Goal: Task Accomplishment & Management: Use online tool/utility

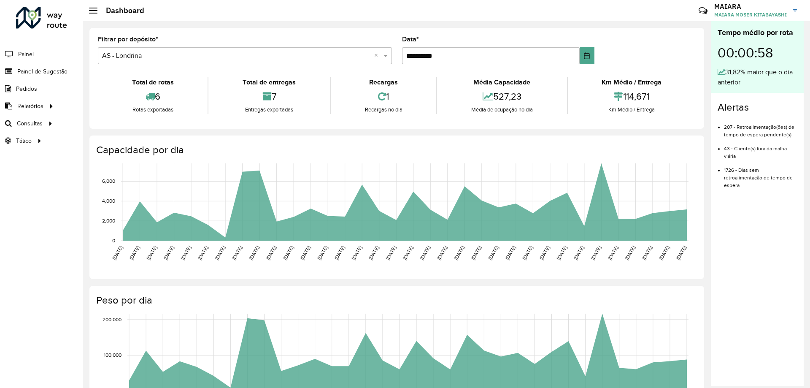
click at [116, 57] on input "text" at bounding box center [236, 56] width 269 height 10
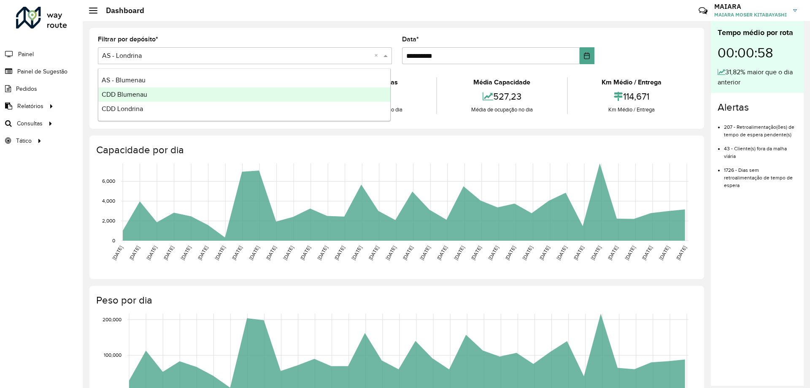
click at [129, 90] on div "CDD Blumenau" at bounding box center [244, 94] width 292 height 14
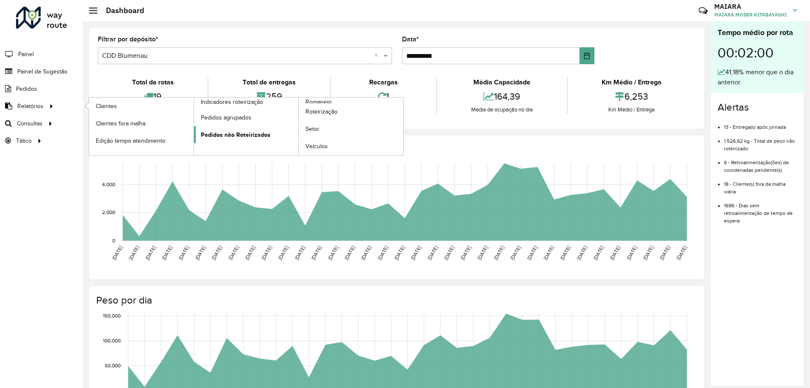
click at [260, 137] on span "Pedidos não Roteirizados" at bounding box center [236, 134] width 70 height 9
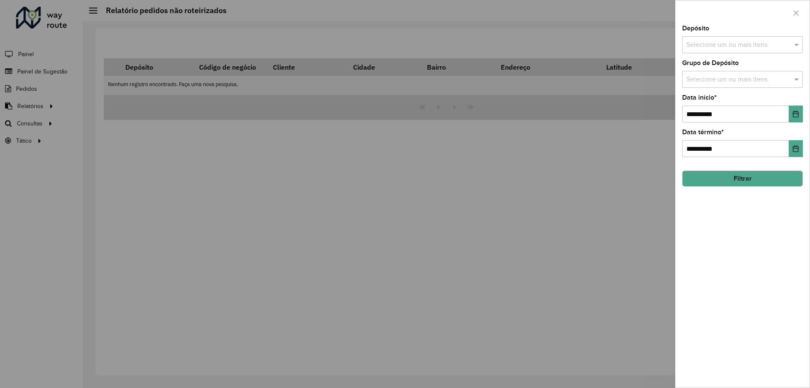
click at [124, 127] on div at bounding box center [405, 194] width 810 height 388
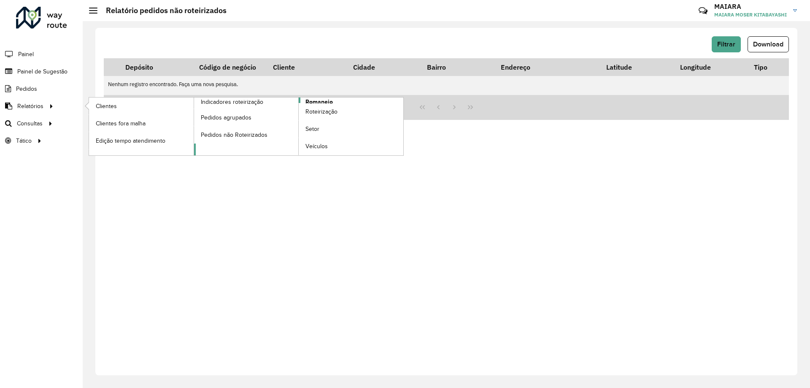
click at [315, 102] on span "Romaneio" at bounding box center [318, 101] width 27 height 9
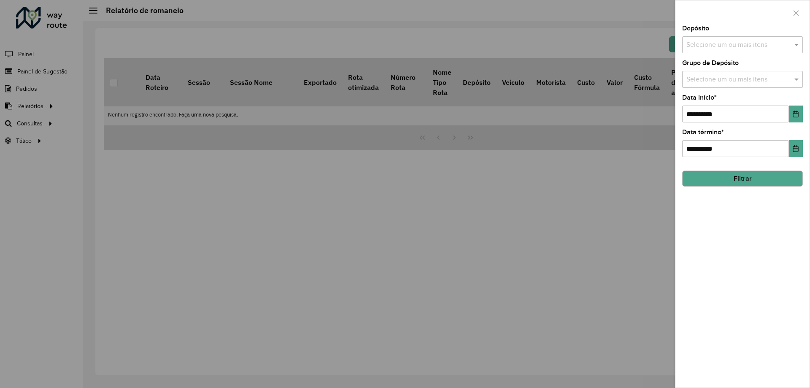
click at [43, 124] on div at bounding box center [405, 194] width 810 height 388
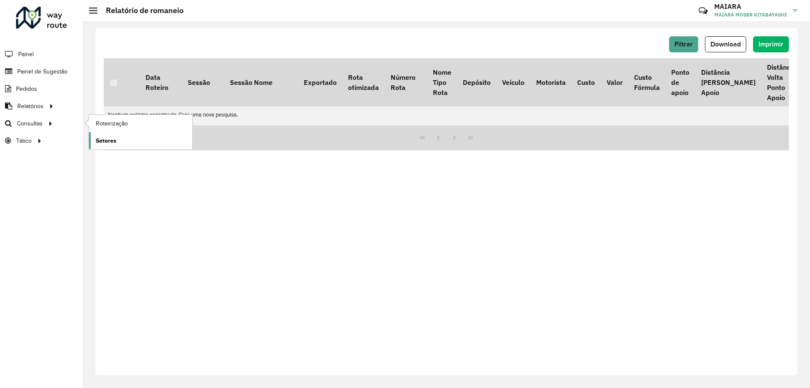
click at [100, 139] on span "Setores" at bounding box center [106, 140] width 21 height 9
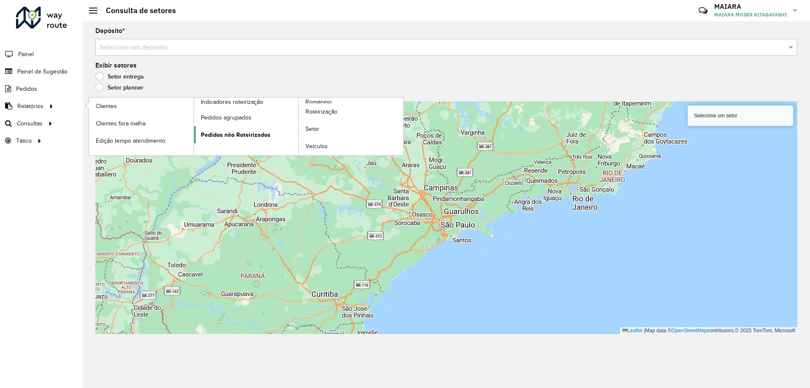
click at [269, 130] on link "Pedidos não Roteirizados" at bounding box center [246, 134] width 105 height 17
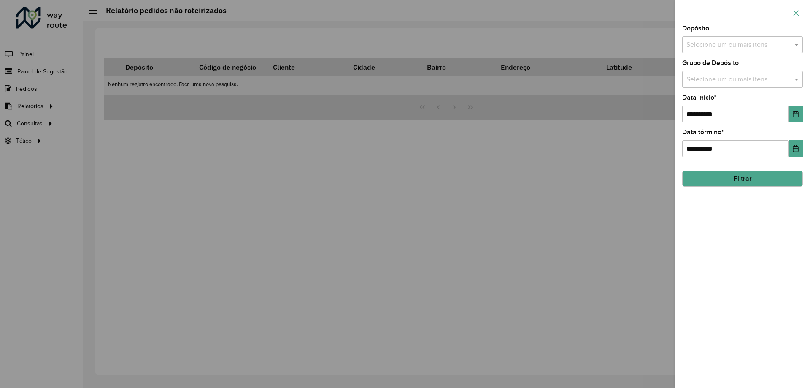
click at [793, 13] on icon "button" at bounding box center [795, 13] width 7 height 7
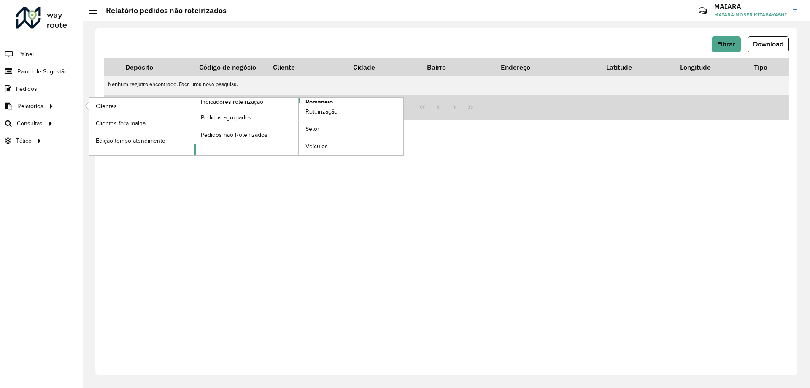
click at [328, 102] on span "Romaneio" at bounding box center [318, 101] width 27 height 9
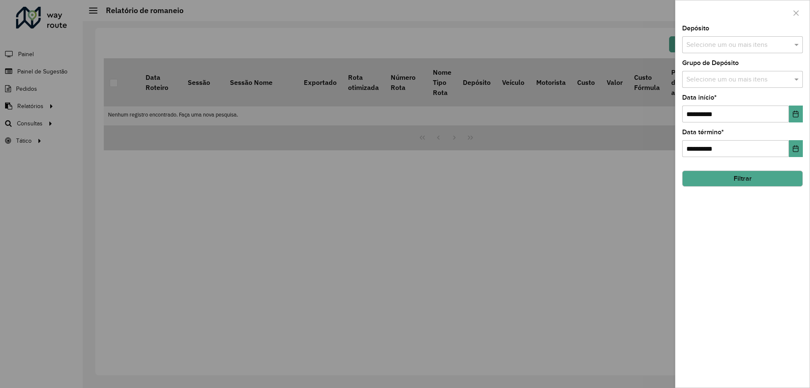
click at [729, 43] on input "text" at bounding box center [738, 45] width 108 height 10
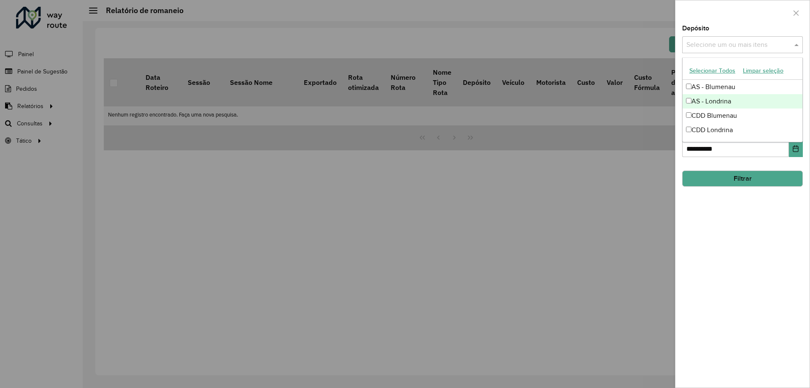
drag, startPoint x: 740, startPoint y: 83, endPoint x: 739, endPoint y: 107, distance: 23.6
click at [739, 107] on div "AS - Blumenau AS - Londrina CDD Blumenau CDD Londrina" at bounding box center [742, 108] width 120 height 57
click at [739, 107] on div "AS - Londrina" at bounding box center [742, 101] width 120 height 14
click at [734, 100] on div "AS - Londrina" at bounding box center [742, 101] width 120 height 14
click at [731, 110] on div "CDD Blumenau" at bounding box center [742, 115] width 120 height 14
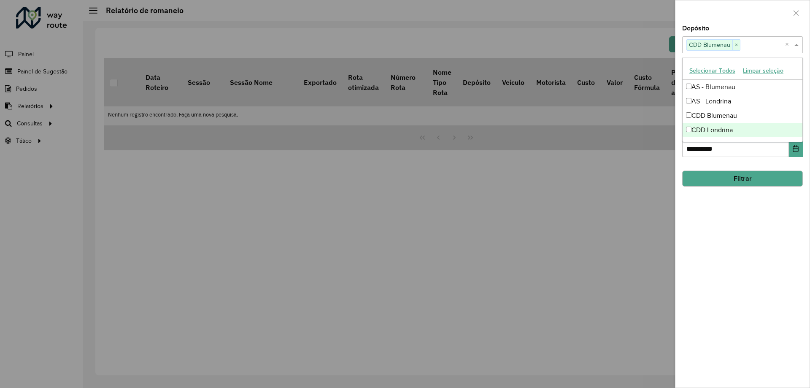
click at [746, 206] on div "**********" at bounding box center [742, 206] width 134 height 362
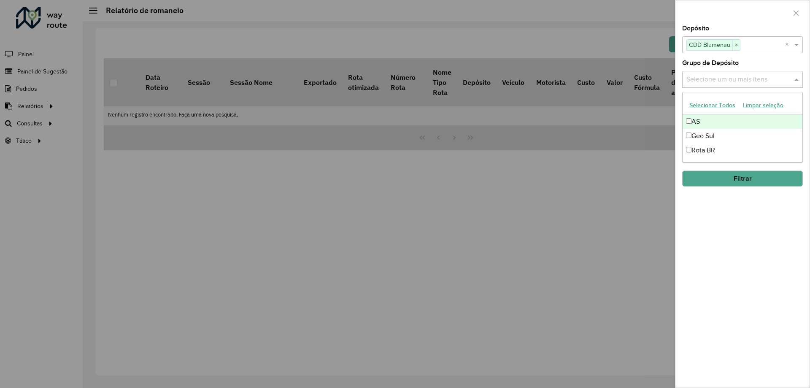
click at [714, 79] on input "text" at bounding box center [738, 80] width 108 height 10
click at [721, 135] on div "Geo Sul" at bounding box center [742, 136] width 120 height 14
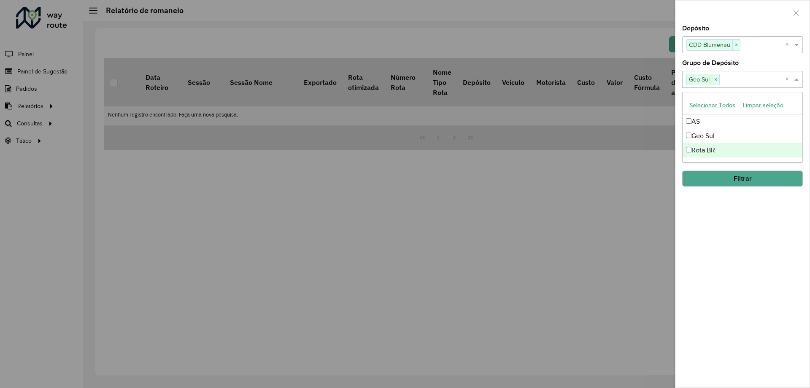
click at [737, 202] on div "**********" at bounding box center [742, 206] width 134 height 362
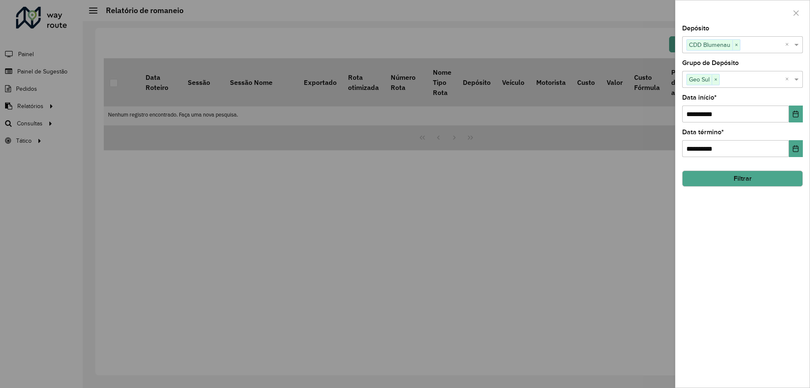
click at [729, 179] on button "Filtrar" at bounding box center [742, 178] width 121 height 16
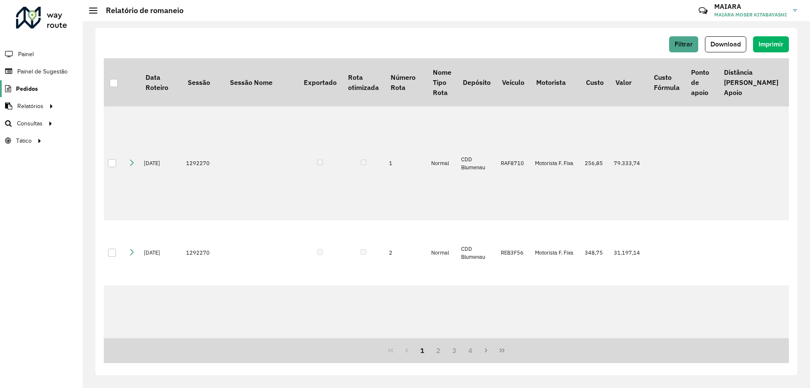
click at [30, 84] on span "Pedidos" at bounding box center [27, 88] width 22 height 9
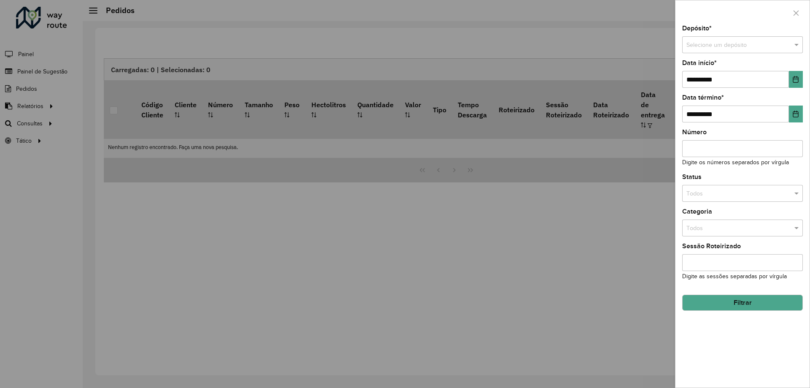
click at [34, 73] on div at bounding box center [405, 194] width 810 height 388
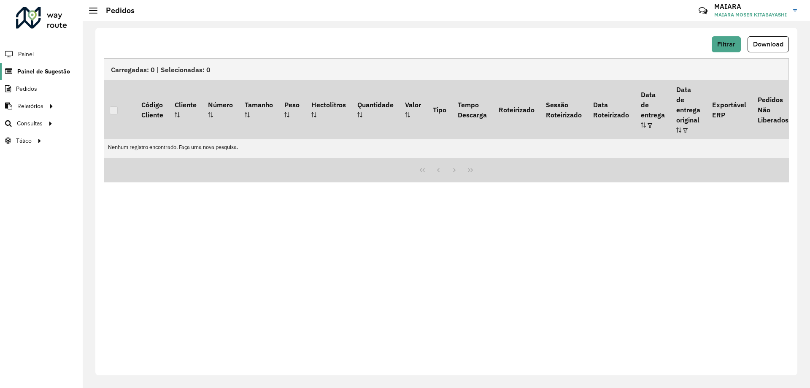
click at [37, 72] on span "Painel de Sugestão" at bounding box center [43, 71] width 53 height 9
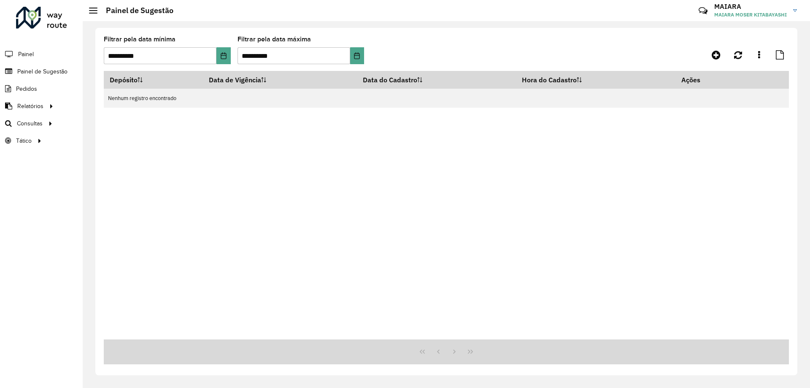
click at [25, 54] on span "Painel" at bounding box center [26, 54] width 16 height 9
click at [93, 8] on span at bounding box center [93, 8] width 8 height 1
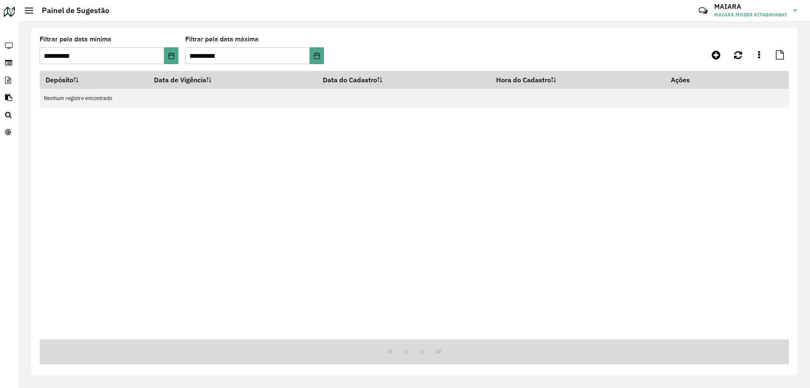
click at [35, 13] on h2 "Painel de Sugestão" at bounding box center [71, 10] width 76 height 9
click at [33, 10] on h2 "Painel de Sugestão" at bounding box center [71, 10] width 76 height 9
click at [28, 11] on span at bounding box center [29, 10] width 8 height 1
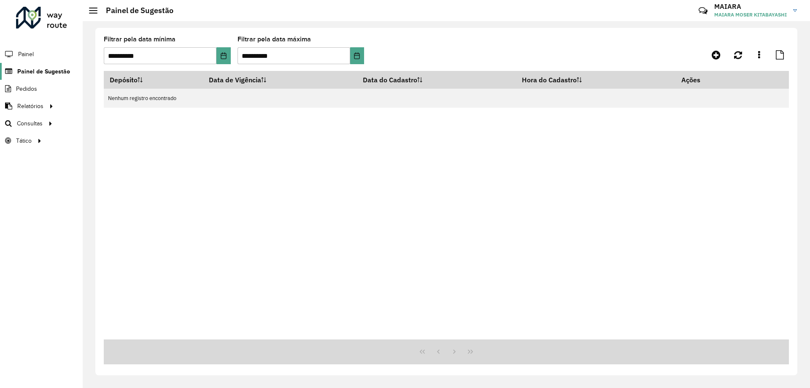
click at [31, 73] on span "Painel de Sugestão" at bounding box center [43, 71] width 53 height 9
click at [132, 59] on input "**********" at bounding box center [160, 55] width 113 height 17
click at [223, 51] on button "Choose Date" at bounding box center [223, 55] width 14 height 17
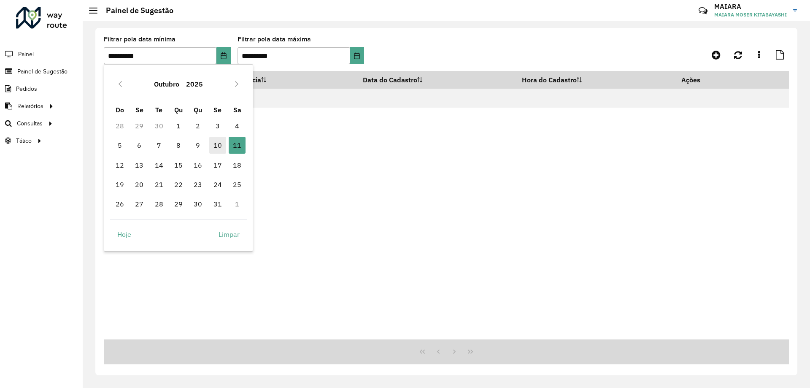
click at [214, 143] on span "10" at bounding box center [217, 145] width 17 height 17
type input "**********"
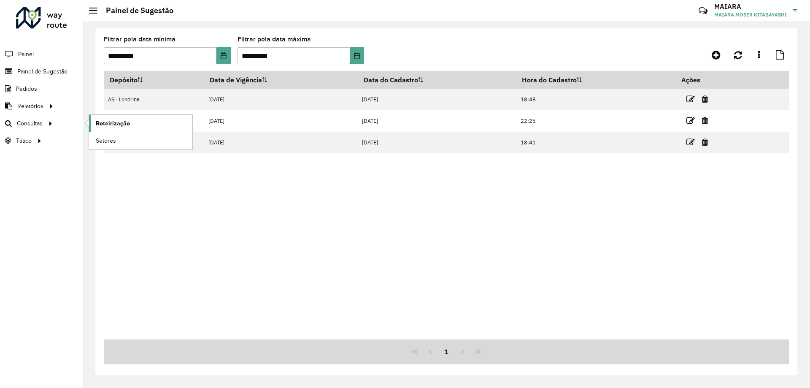
click at [100, 121] on span "Roteirização" at bounding box center [113, 123] width 34 height 9
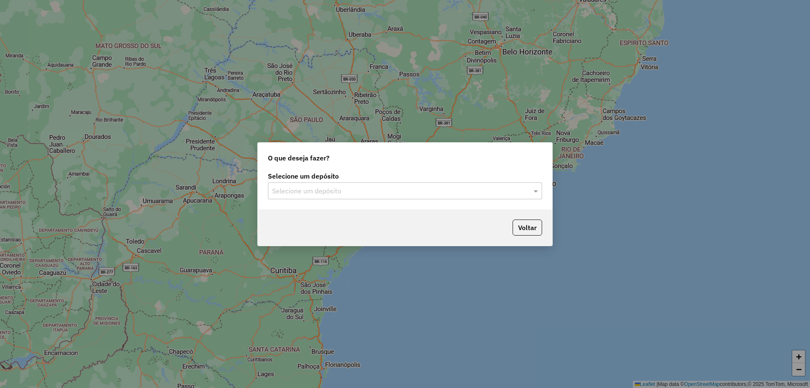
click at [299, 183] on div "Selecione um depósito" at bounding box center [405, 190] width 274 height 17
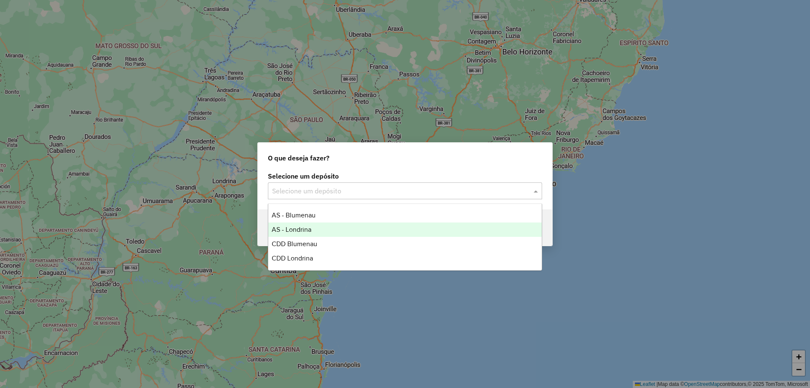
click at [315, 240] on span "CDD Blumenau" at bounding box center [295, 243] width 46 height 7
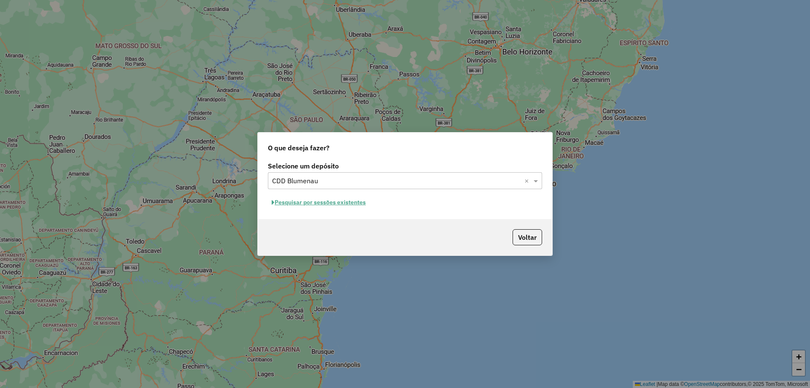
click at [314, 204] on button "Pesquisar por sessões existentes" at bounding box center [319, 202] width 102 height 13
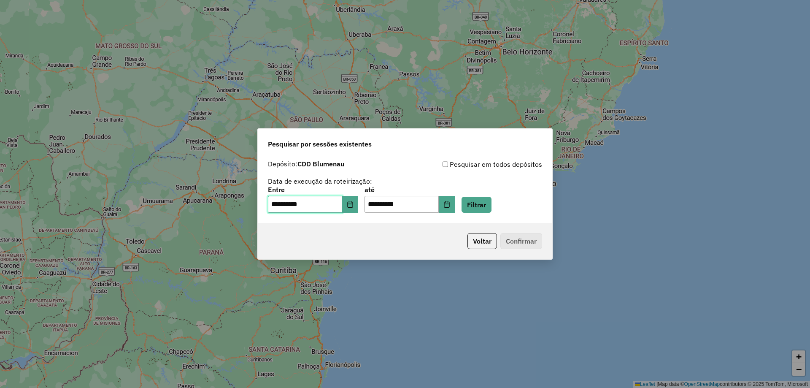
click at [305, 205] on input "**********" at bounding box center [305, 204] width 74 height 17
drag, startPoint x: 272, startPoint y: 202, endPoint x: 260, endPoint y: 203, distance: 11.9
click at [260, 203] on div "**********" at bounding box center [405, 189] width 294 height 67
type input "**********"
click at [353, 202] on icon "Choose Date" at bounding box center [349, 204] width 5 height 7
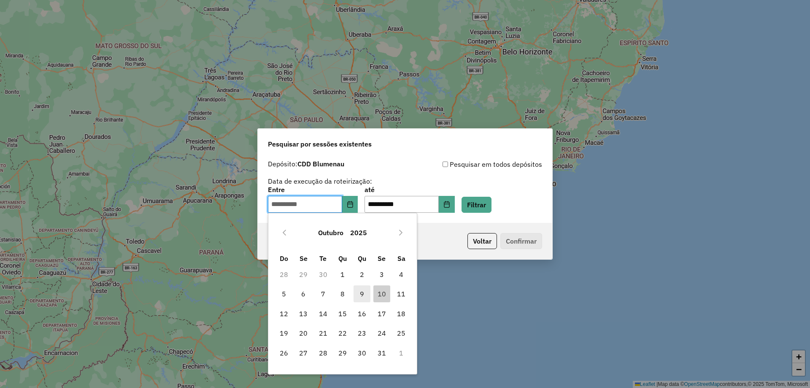
click at [362, 294] on span "9" at bounding box center [361, 293] width 17 height 17
type input "**********"
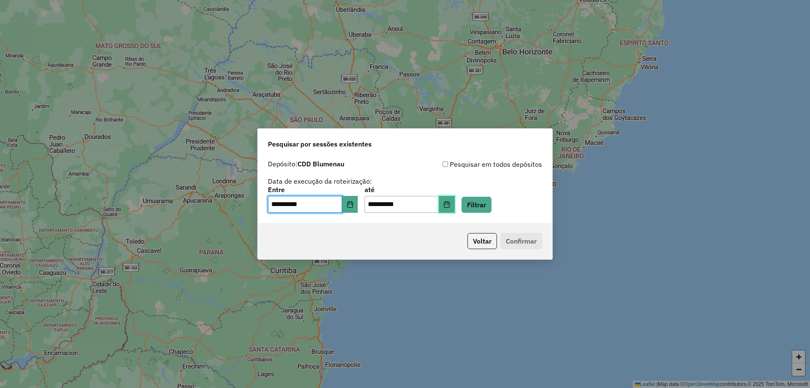
click at [455, 209] on button "Choose Date" at bounding box center [447, 204] width 16 height 17
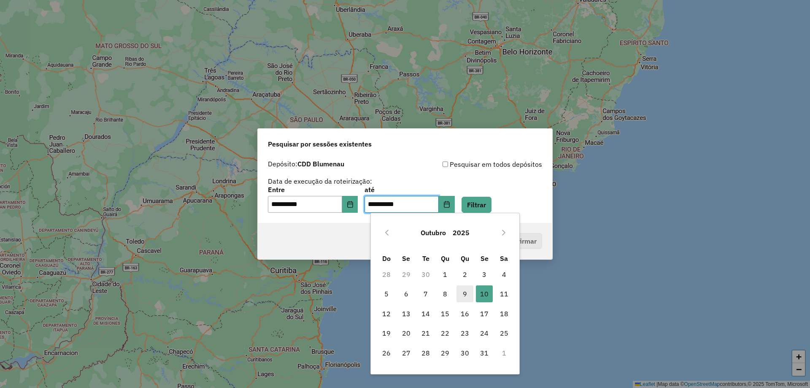
click at [470, 295] on span "9" at bounding box center [464, 293] width 17 height 17
type input "**********"
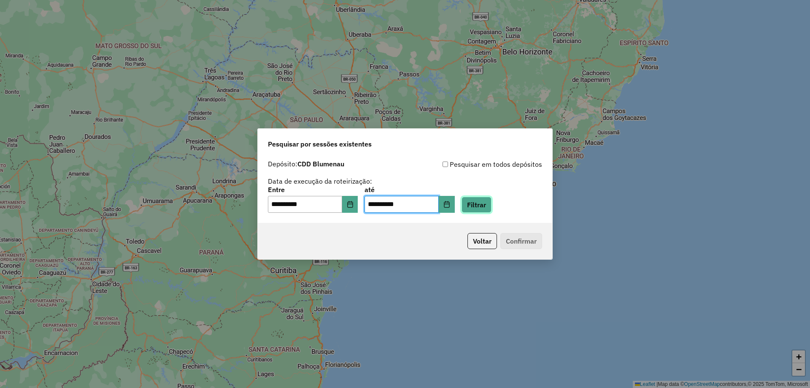
click at [483, 199] on button "Filtrar" at bounding box center [476, 204] width 30 height 16
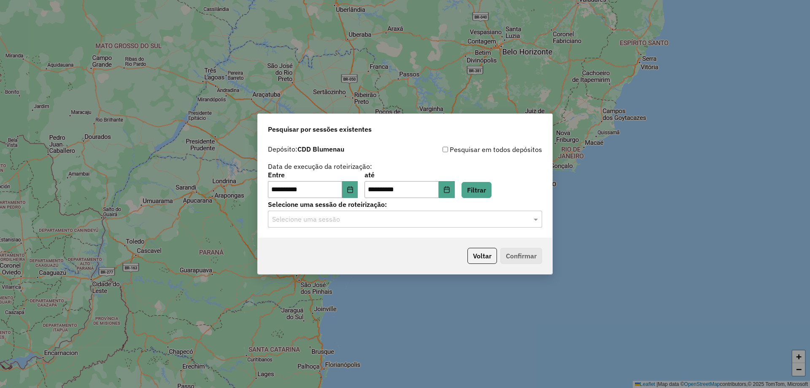
click at [290, 221] on input "text" at bounding box center [396, 219] width 249 height 10
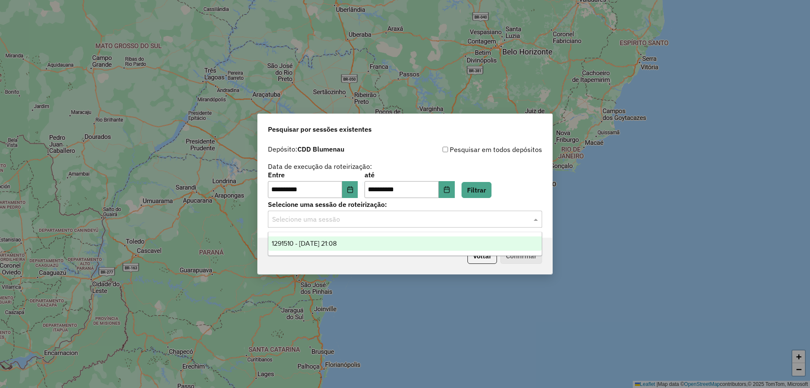
drag, startPoint x: 292, startPoint y: 242, endPoint x: 297, endPoint y: 245, distance: 5.5
click at [293, 243] on span "1291510 - 09/10/2025 21:08" at bounding box center [304, 243] width 65 height 7
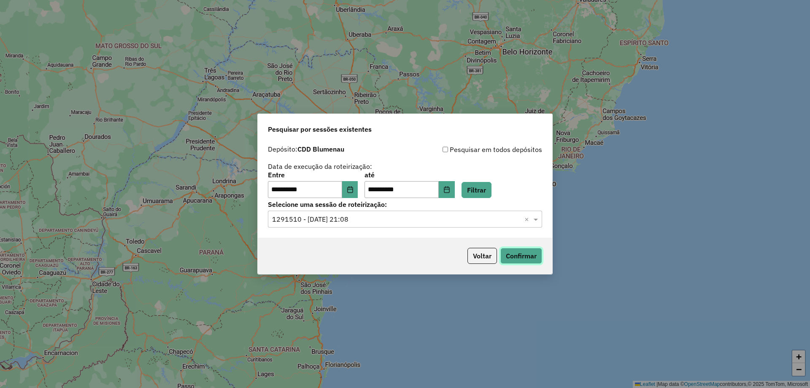
click at [527, 255] on button "Confirmar" at bounding box center [521, 256] width 42 height 16
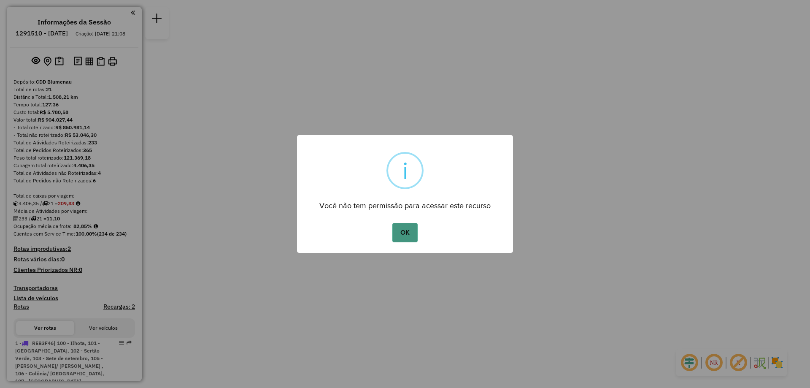
click at [403, 231] on button "OK" at bounding box center [404, 232] width 25 height 19
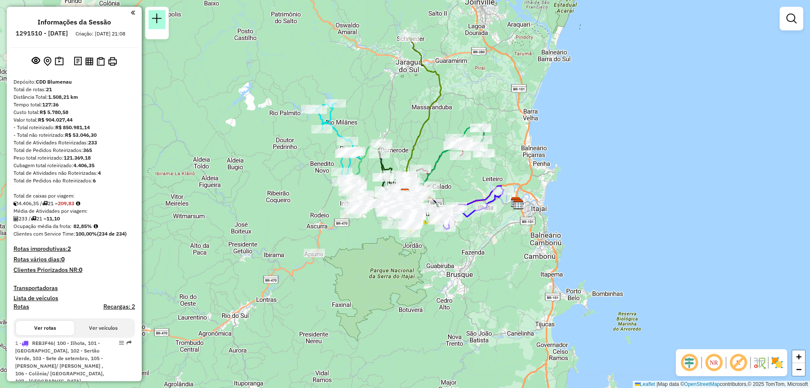
click at [156, 20] on em at bounding box center [157, 18] width 10 height 10
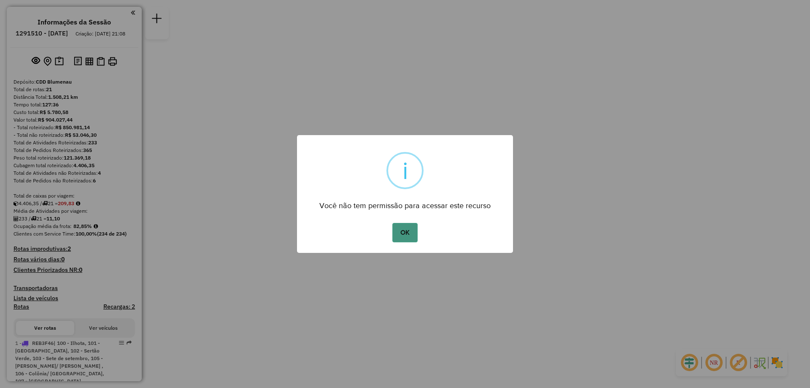
click at [412, 231] on button "OK" at bounding box center [404, 232] width 25 height 19
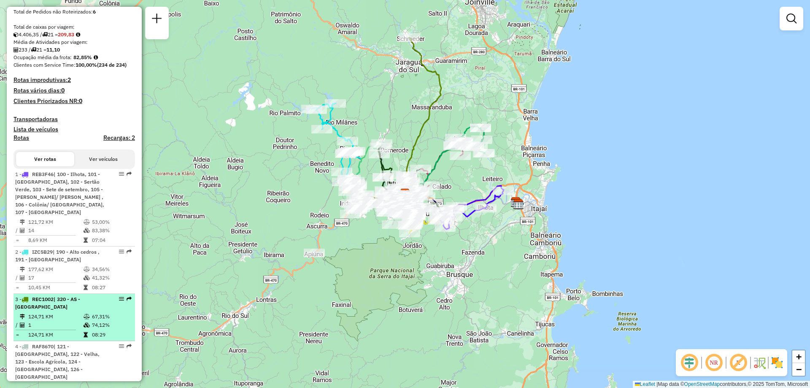
scroll to position [295, 0]
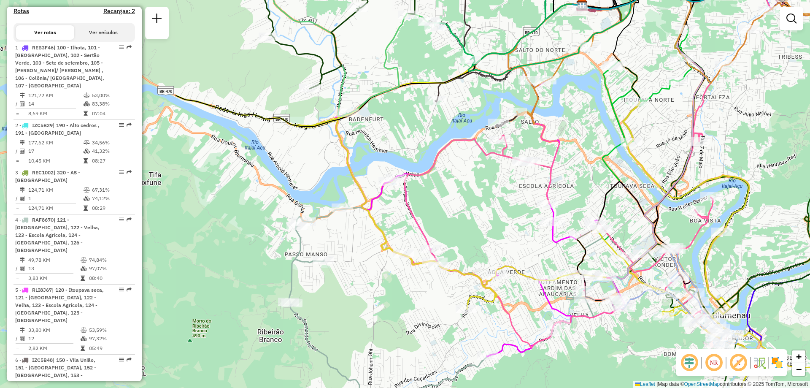
drag, startPoint x: 216, startPoint y: 223, endPoint x: 473, endPoint y: 217, distance: 256.9
click at [473, 217] on div "Janela de atendimento Grade de atendimento Capacidade Transportadoras Veículos …" at bounding box center [405, 194] width 810 height 388
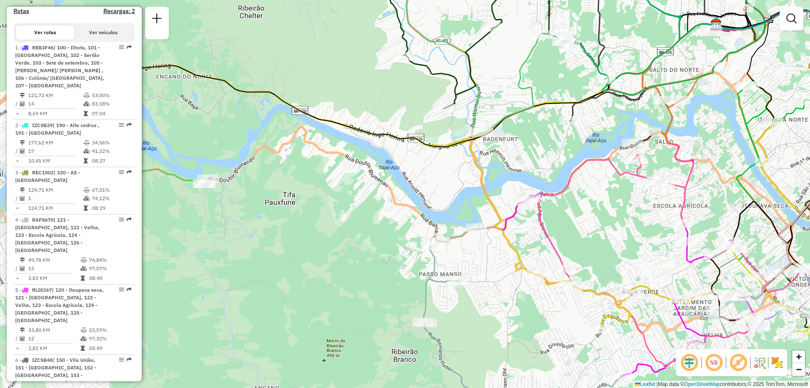
drag, startPoint x: 200, startPoint y: 178, endPoint x: 333, endPoint y: 198, distance: 134.7
click at [333, 198] on div "Janela de atendimento Grade de atendimento Capacidade Transportadoras Veículos …" at bounding box center [405, 194] width 810 height 388
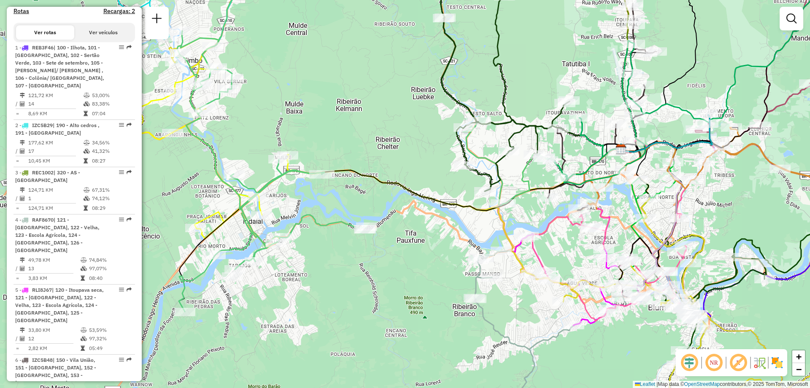
drag, startPoint x: 321, startPoint y: 216, endPoint x: 414, endPoint y: 248, distance: 98.8
click at [414, 248] on div "Janela de atendimento Grade de atendimento Capacidade Transportadoras Veículos …" at bounding box center [405, 194] width 810 height 388
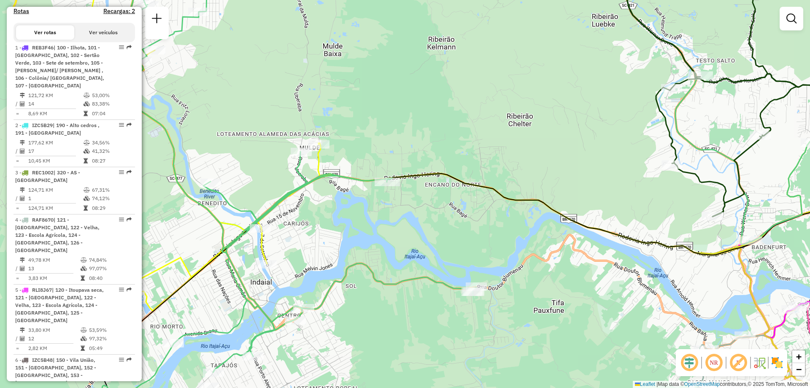
drag, startPoint x: 339, startPoint y: 149, endPoint x: 382, endPoint y: 135, distance: 44.8
click at [382, 135] on div "Janela de atendimento Grade de atendimento Capacidade Transportadoras Veículos …" at bounding box center [405, 194] width 810 height 388
drag, startPoint x: 359, startPoint y: 245, endPoint x: 501, endPoint y: 172, distance: 159.7
click at [501, 172] on div "Janela de atendimento Grade de atendimento Capacidade Transportadoras Veículos …" at bounding box center [405, 194] width 810 height 388
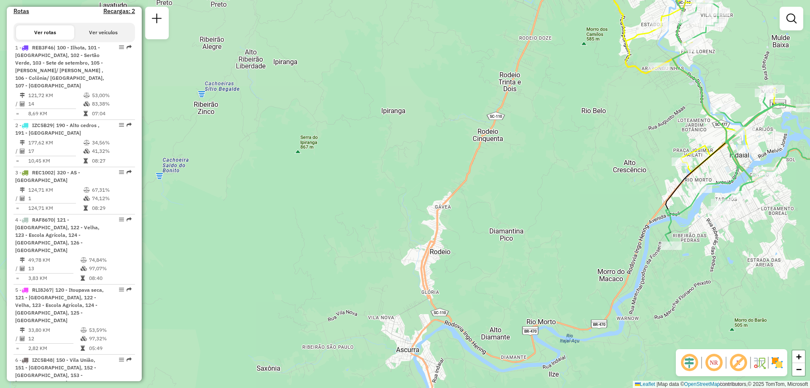
drag, startPoint x: 244, startPoint y: 247, endPoint x: 557, endPoint y: 209, distance: 315.2
click at [557, 209] on div "Janela de atendimento Grade de atendimento Capacidade Transportadoras Veículos …" at bounding box center [405, 194] width 810 height 388
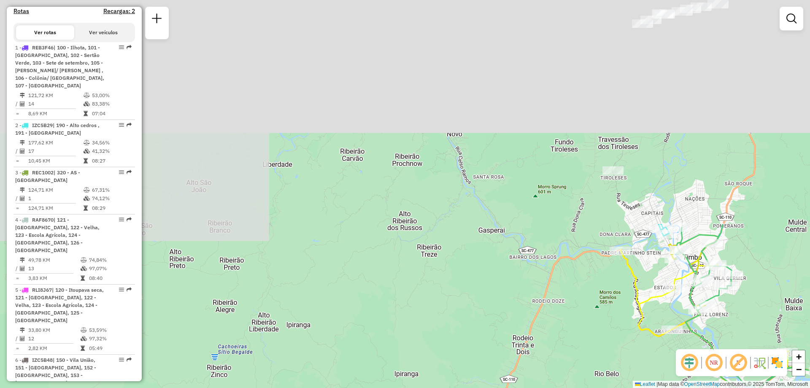
drag, startPoint x: 376, startPoint y: 132, endPoint x: 388, endPoint y: 393, distance: 261.3
click at [388, 387] on html "Aguarde... Pop-up bloqueado! Seu navegador bloqueou automáticamente a abertura …" at bounding box center [405, 194] width 810 height 388
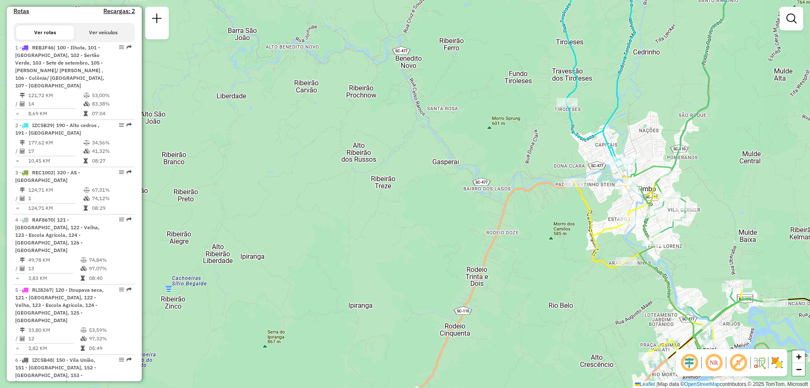
drag, startPoint x: 443, startPoint y: 343, endPoint x: 325, endPoint y: 69, distance: 298.0
click at [325, 69] on div "Janela de atendimento Grade de atendimento Capacidade Transportadoras Veículos …" at bounding box center [405, 194] width 810 height 388
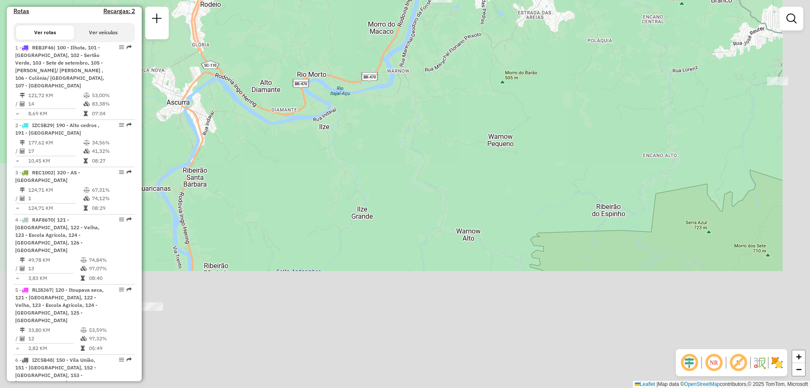
drag, startPoint x: 442, startPoint y: 293, endPoint x: 342, endPoint y: 83, distance: 233.3
click at [319, 56] on div "Janela de atendimento Grade de atendimento Capacidade Transportadoras Veículos …" at bounding box center [405, 194] width 810 height 388
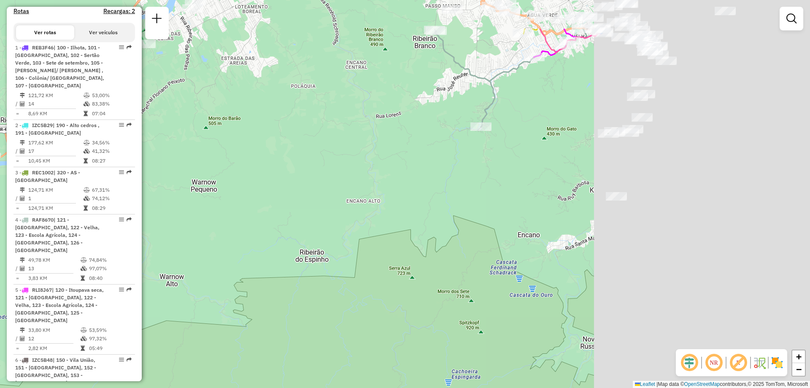
drag, startPoint x: 625, startPoint y: 133, endPoint x: 342, endPoint y: 200, distance: 290.5
click at [342, 200] on div "Janela de atendimento Grade de atendimento Capacidade Transportadoras Veículos …" at bounding box center [405, 194] width 810 height 388
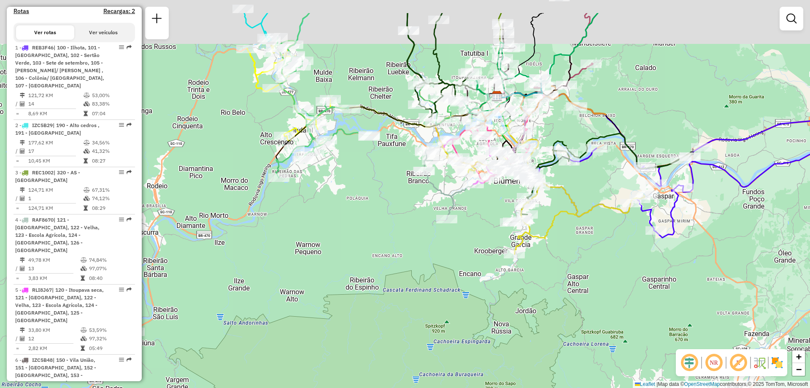
drag, startPoint x: 478, startPoint y: 154, endPoint x: 480, endPoint y: 203, distance: 48.9
click at [480, 203] on div "Janela de atendimento Grade de atendimento Capacidade Transportadoras Veículos …" at bounding box center [405, 194] width 810 height 388
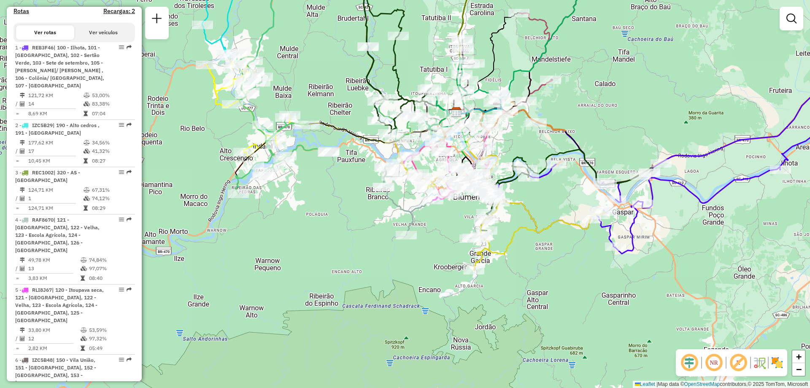
drag, startPoint x: 447, startPoint y: 232, endPoint x: 428, endPoint y: 252, distance: 28.3
click at [428, 252] on div "Janela de atendimento Grade de atendimento Capacidade Transportadoras Veículos …" at bounding box center [405, 194] width 810 height 388
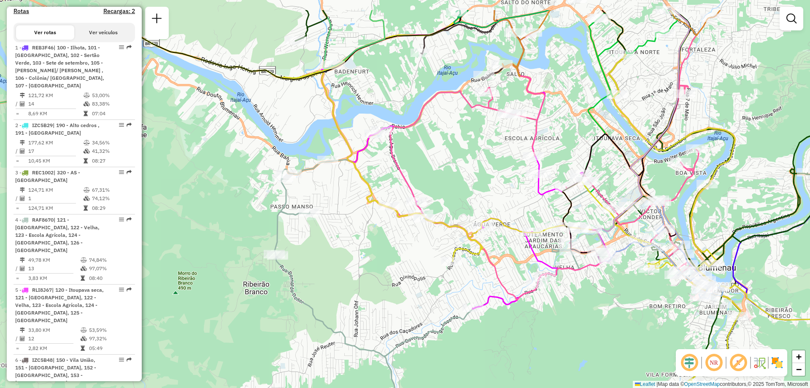
drag, startPoint x: 314, startPoint y: 190, endPoint x: 383, endPoint y: 239, distance: 84.7
click at [383, 239] on div "Janela de atendimento Grade de atendimento Capacidade Transportadoras Veículos …" at bounding box center [405, 194] width 810 height 388
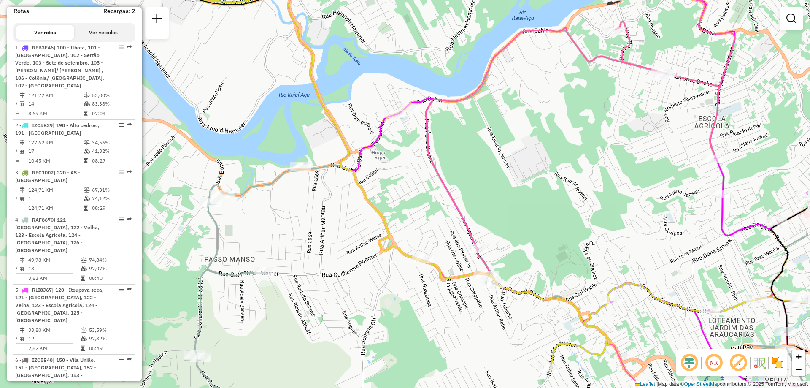
drag, startPoint x: 345, startPoint y: 309, endPoint x: 263, endPoint y: 355, distance: 95.0
click at [263, 355] on div "Janela de atendimento Grade de atendimento Capacidade Transportadoras Veículos …" at bounding box center [405, 194] width 810 height 388
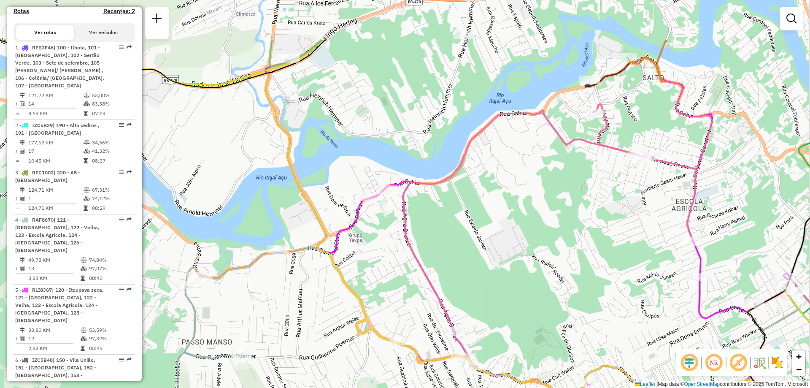
drag, startPoint x: 484, startPoint y: 207, endPoint x: 463, endPoint y: 285, distance: 81.0
click at [463, 285] on div "Janela de atendimento Grade de atendimento Capacidade Transportadoras Veículos …" at bounding box center [405, 194] width 810 height 388
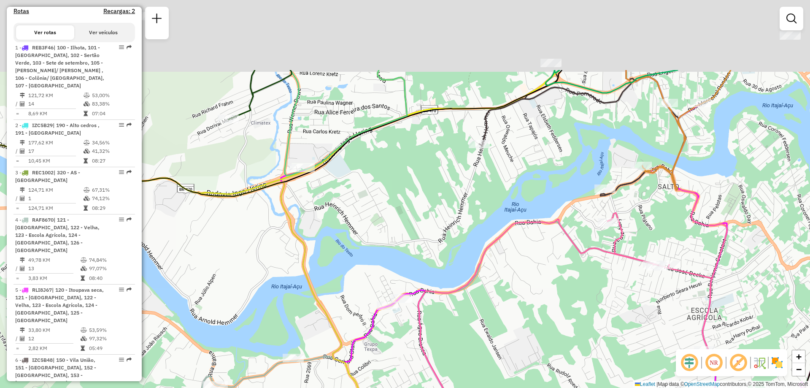
drag, startPoint x: 431, startPoint y: 274, endPoint x: 436, endPoint y: 319, distance: 45.0
click at [436, 319] on div "Janela de atendimento Grade de atendimento Capacidade Transportadoras Veículos …" at bounding box center [405, 194] width 810 height 388
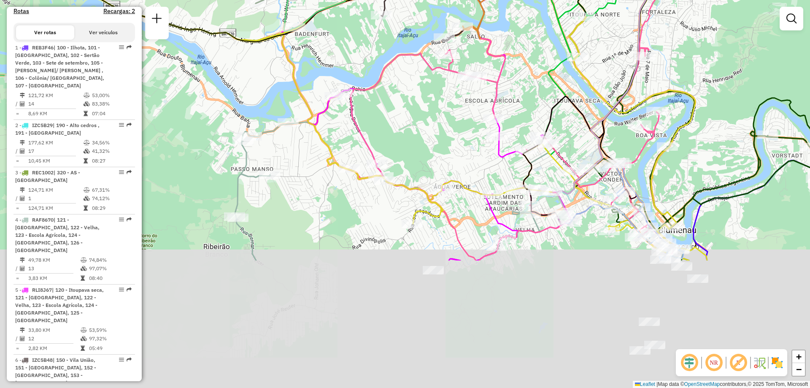
drag, startPoint x: 440, startPoint y: 246, endPoint x: 398, endPoint y: 81, distance: 170.5
click at [398, 81] on div "Janela de atendimento Grade de atendimento Capacidade Transportadoras Veículos …" at bounding box center [405, 194] width 810 height 388
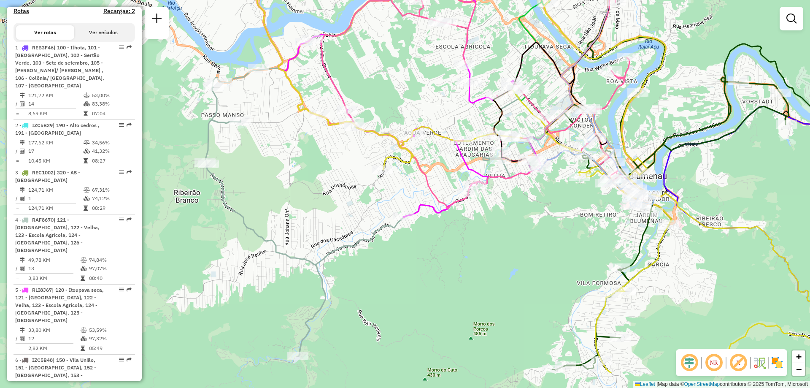
drag, startPoint x: 503, startPoint y: 272, endPoint x: 474, endPoint y: 218, distance: 61.5
click at [474, 218] on div "Janela de atendimento Grade de atendimento Capacidade Transportadoras Veículos …" at bounding box center [405, 194] width 810 height 388
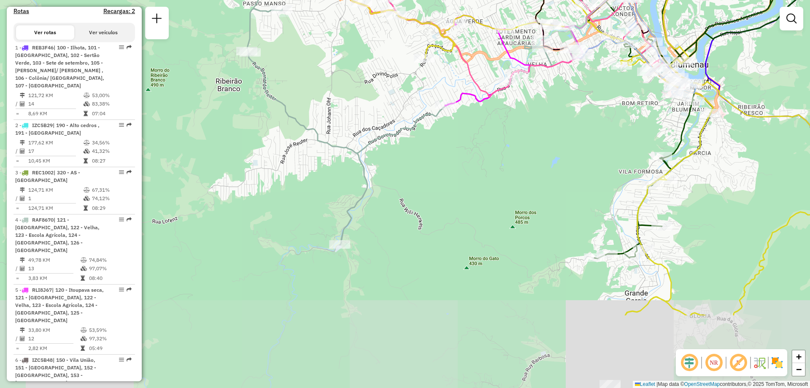
drag, startPoint x: 392, startPoint y: 262, endPoint x: 433, endPoint y: 151, distance: 118.9
click at [433, 151] on div "Janela de atendimento Grade de atendimento Capacidade Transportadoras Veículos …" at bounding box center [405, 194] width 810 height 388
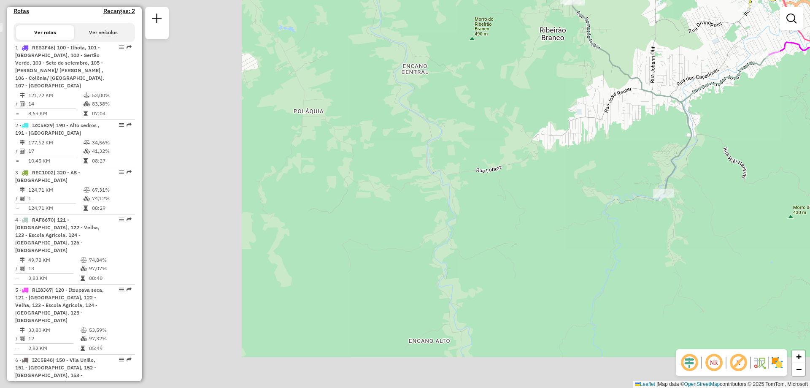
drag, startPoint x: 295, startPoint y: 166, endPoint x: 591, endPoint y: 131, distance: 297.7
click at [619, 116] on div "Janela de atendimento Grade de atendimento Capacidade Transportadoras Veículos …" at bounding box center [405, 194] width 810 height 388
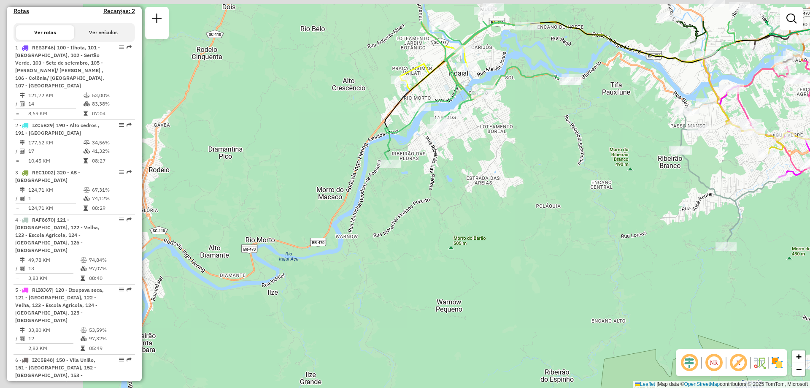
drag, startPoint x: 346, startPoint y: 226, endPoint x: 509, endPoint y: 285, distance: 174.2
click at [509, 285] on div "Janela de atendimento Grade de atendimento Capacidade Transportadoras Veículos …" at bounding box center [405, 194] width 810 height 388
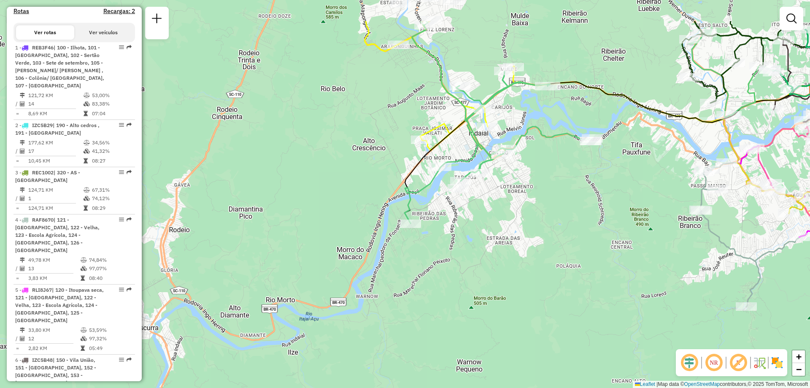
drag, startPoint x: 393, startPoint y: 217, endPoint x: 414, endPoint y: 277, distance: 63.2
click at [414, 277] on div "Janela de atendimento Grade de atendimento Capacidade Transportadoras Veículos …" at bounding box center [405, 194] width 810 height 388
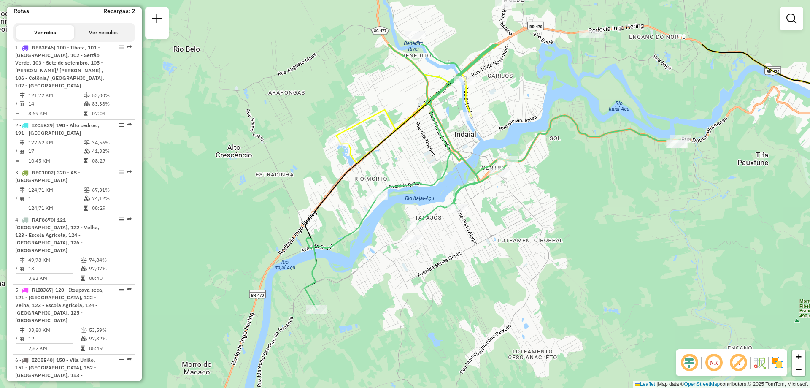
drag, startPoint x: 564, startPoint y: 179, endPoint x: 502, endPoint y: 263, distance: 104.3
click at [502, 263] on div "Janela de atendimento Grade de atendimento Capacidade Transportadoras Veículos …" at bounding box center [405, 194] width 810 height 388
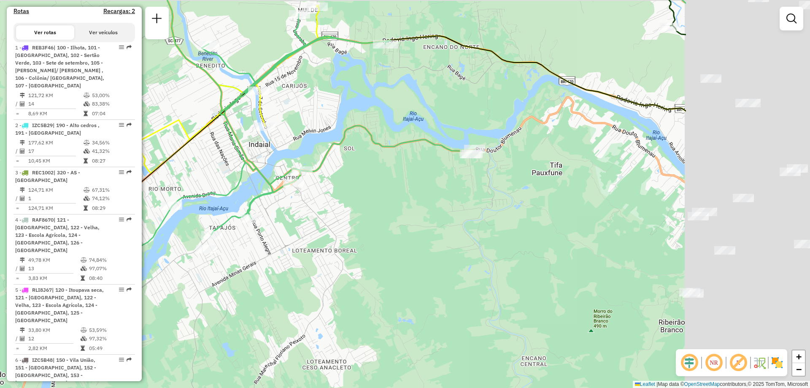
drag, startPoint x: 643, startPoint y: 240, endPoint x: 333, endPoint y: 223, distance: 310.8
click at [333, 223] on div "Janela de atendimento Grade de atendimento Capacidade Transportadoras Veículos …" at bounding box center [405, 194] width 810 height 388
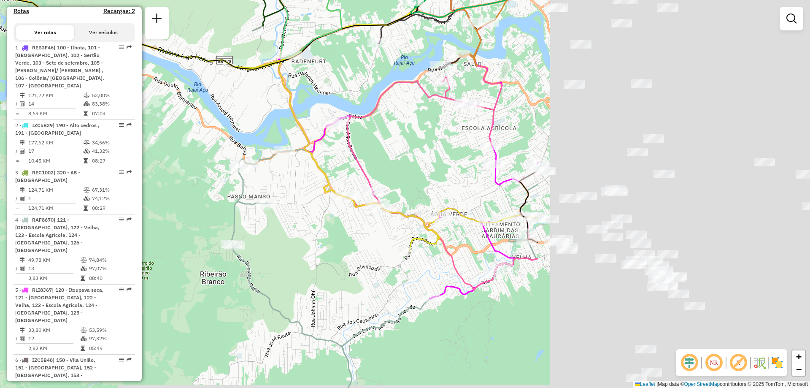
drag, startPoint x: 724, startPoint y: 254, endPoint x: 342, endPoint y: 230, distance: 383.2
click at [342, 230] on div "Janela de atendimento Grade de atendimento Capacidade Transportadoras Veículos …" at bounding box center [405, 194] width 810 height 388
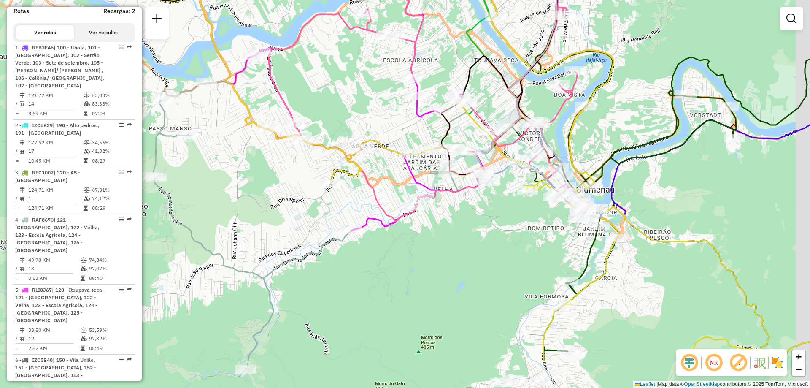
drag, startPoint x: 511, startPoint y: 285, endPoint x: 475, endPoint y: 229, distance: 67.1
click at [475, 229] on div "Janela de atendimento Grade de atendimento Capacidade Transportadoras Veículos …" at bounding box center [405, 194] width 810 height 388
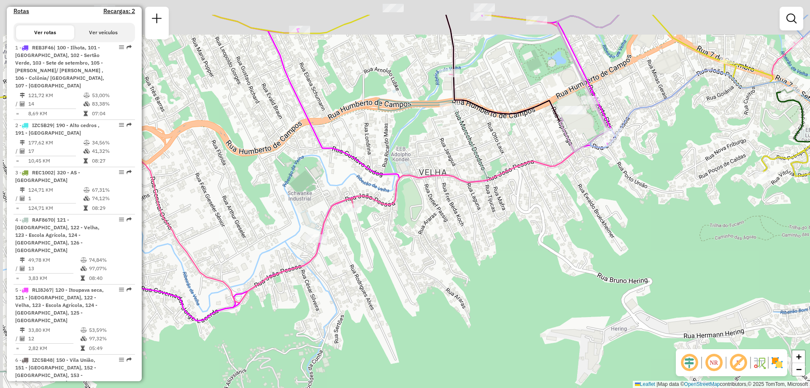
drag, startPoint x: 401, startPoint y: 188, endPoint x: 406, endPoint y: 242, distance: 53.8
click at [406, 242] on div "Janela de atendimento Grade de atendimento Capacidade Transportadoras Veículos …" at bounding box center [405, 194] width 810 height 388
